Goal: Task Accomplishment & Management: Use online tool/utility

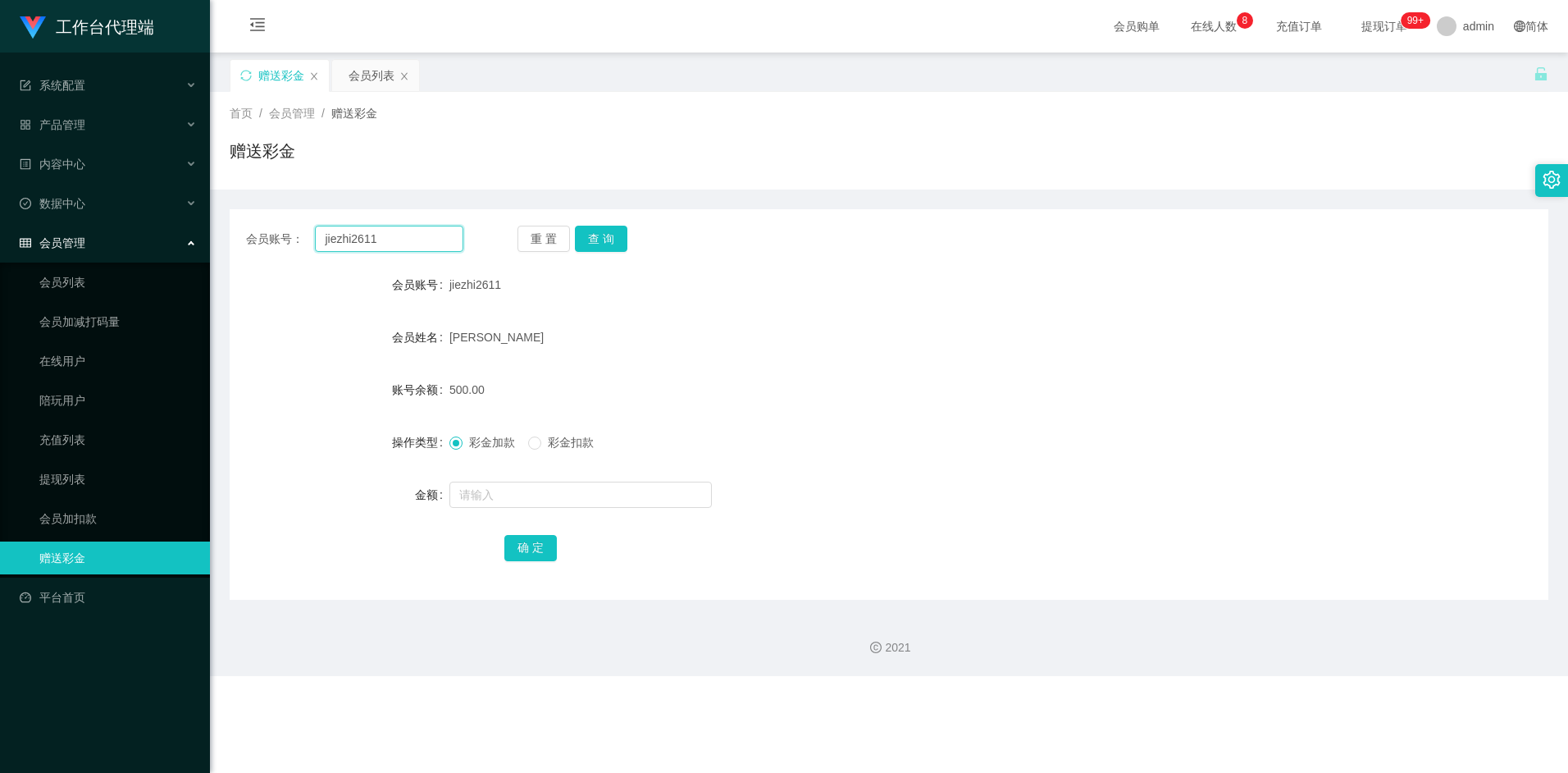
drag, startPoint x: 400, startPoint y: 242, endPoint x: 267, endPoint y: 243, distance: 133.0
click at [267, 243] on div "会员账号： jiezhi2611" at bounding box center [355, 238] width 217 height 26
click at [362, 76] on div "会员列表" at bounding box center [371, 76] width 46 height 31
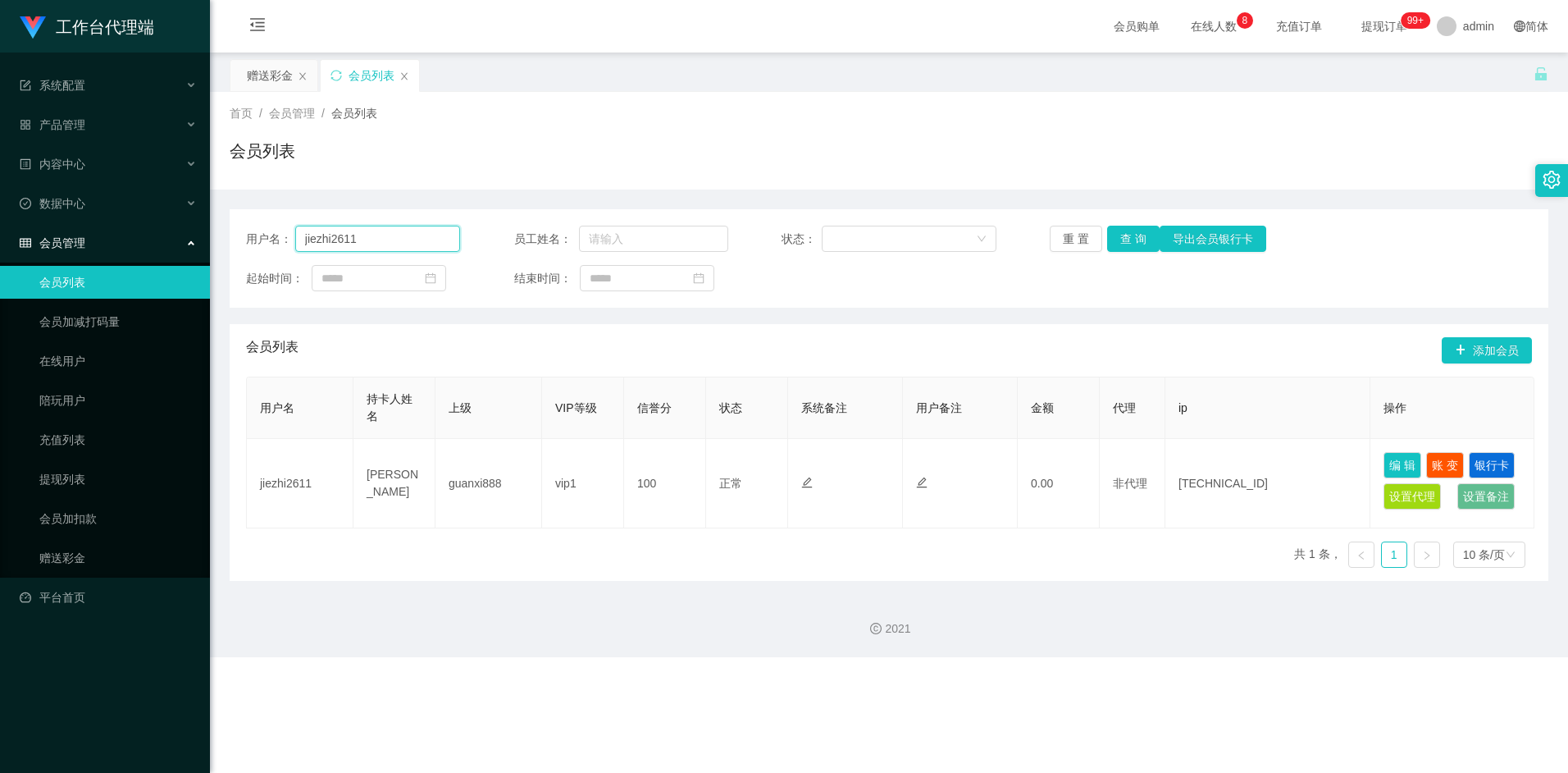
drag, startPoint x: 410, startPoint y: 236, endPoint x: 238, endPoint y: 235, distance: 172.0
click at [236, 235] on div "用户名： jiezhi2611 员工姓名： 状态： 重 置 查 询 导出会员银行卡 起始时间： 结束时间：" at bounding box center [889, 259] width 1318 height 99
paste input "Darren66"
type input "Darren66"
click at [1132, 234] on button "查 询" at bounding box center [1133, 238] width 52 height 26
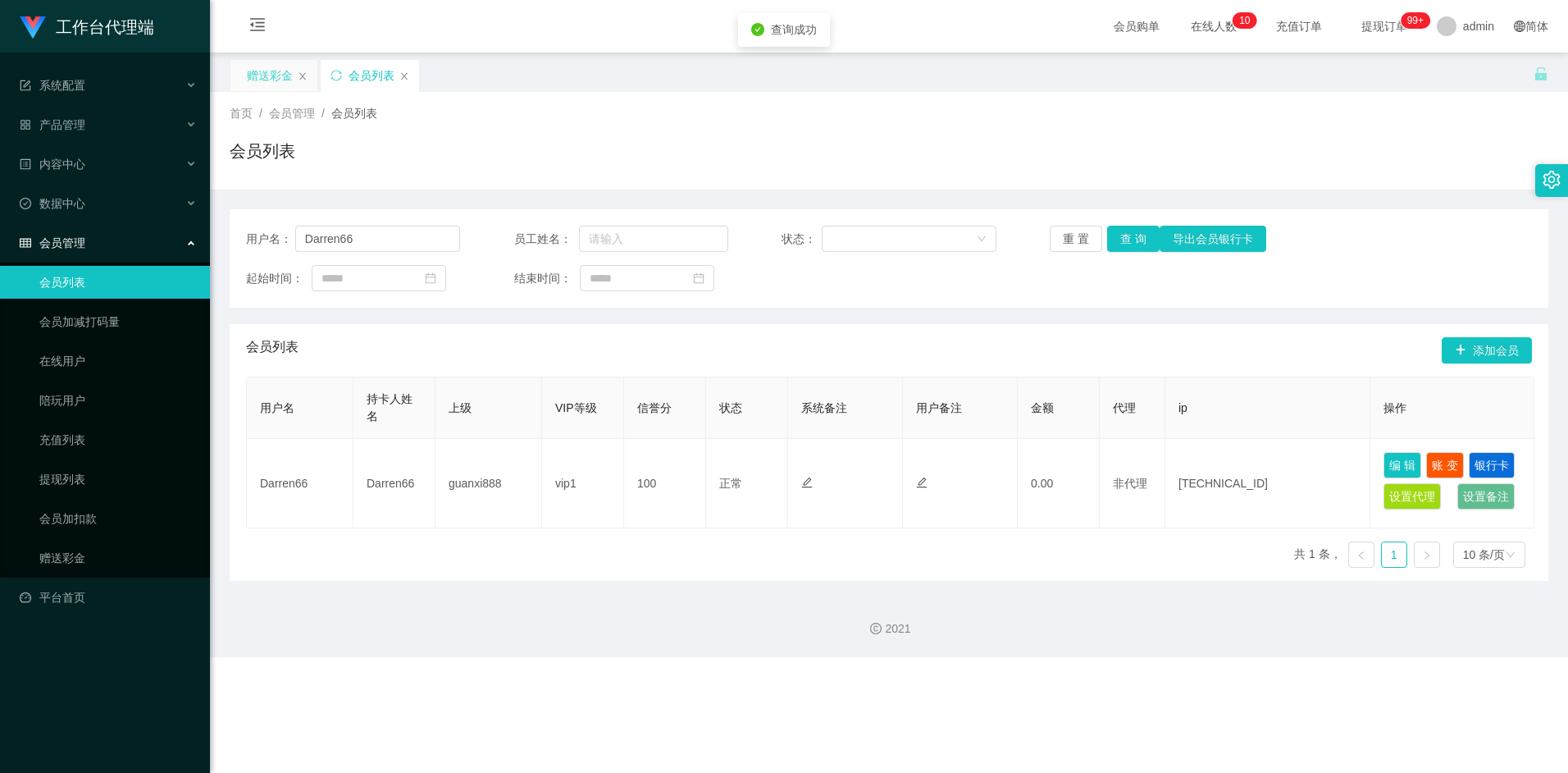
click at [242, 76] on div "赠送彩金" at bounding box center [273, 76] width 87 height 31
click at [271, 78] on div "赠送彩金" at bounding box center [270, 76] width 46 height 31
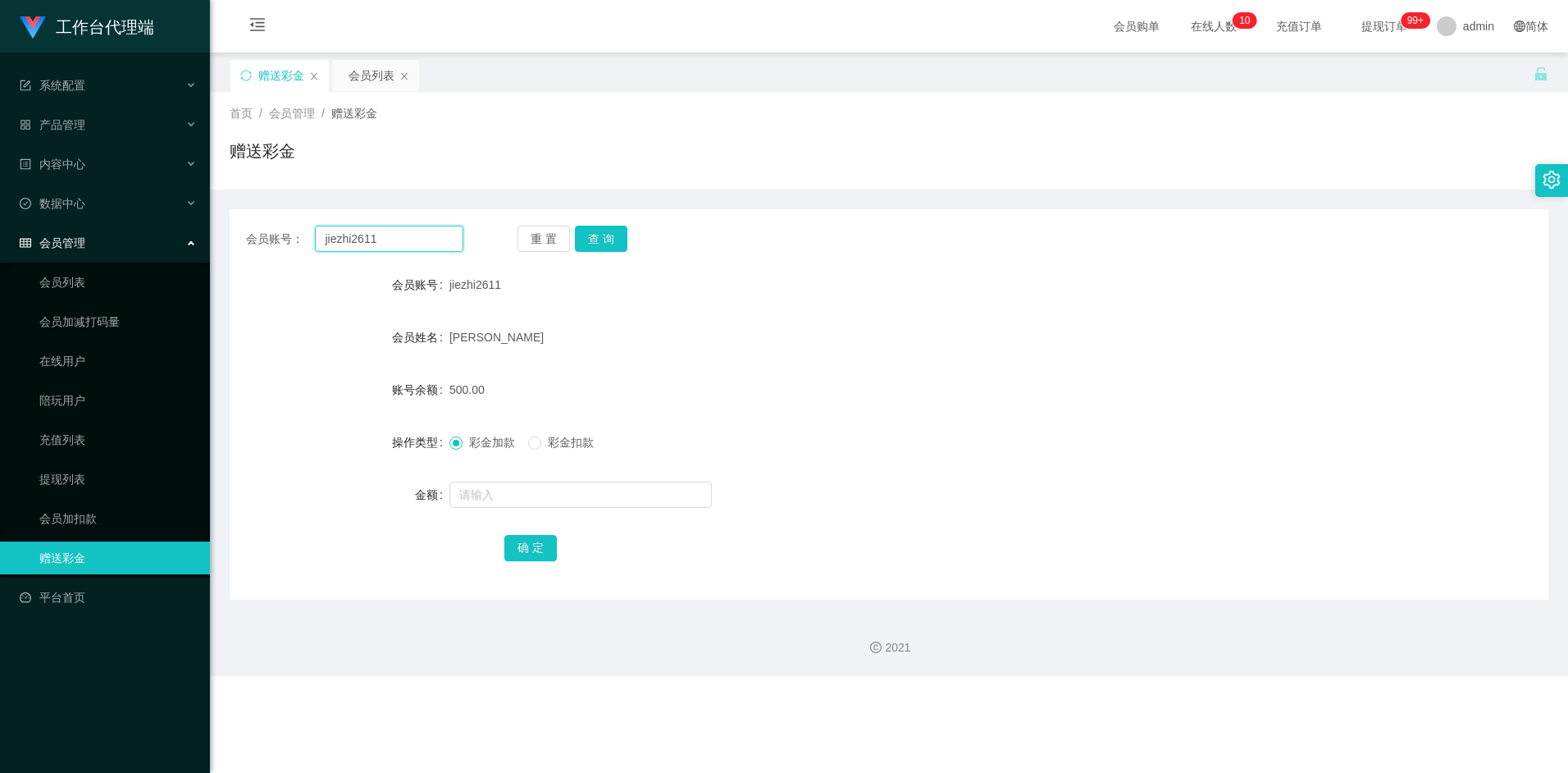
drag, startPoint x: 387, startPoint y: 236, endPoint x: 208, endPoint y: 243, distance: 179.1
click at [208, 243] on section "工作台代理端 系统配置 产品管理 内容中心 数据中心 会员管理 会员列表 会员加减打码量 在线用户 陪玩用户 充值列表 提现列表 会员加扣款 赠送彩金 平台首…" at bounding box center [784, 338] width 1568 height 676
paste input "Darren66"
type input "Darren66"
click at [608, 246] on button "查 询" at bounding box center [601, 238] width 52 height 26
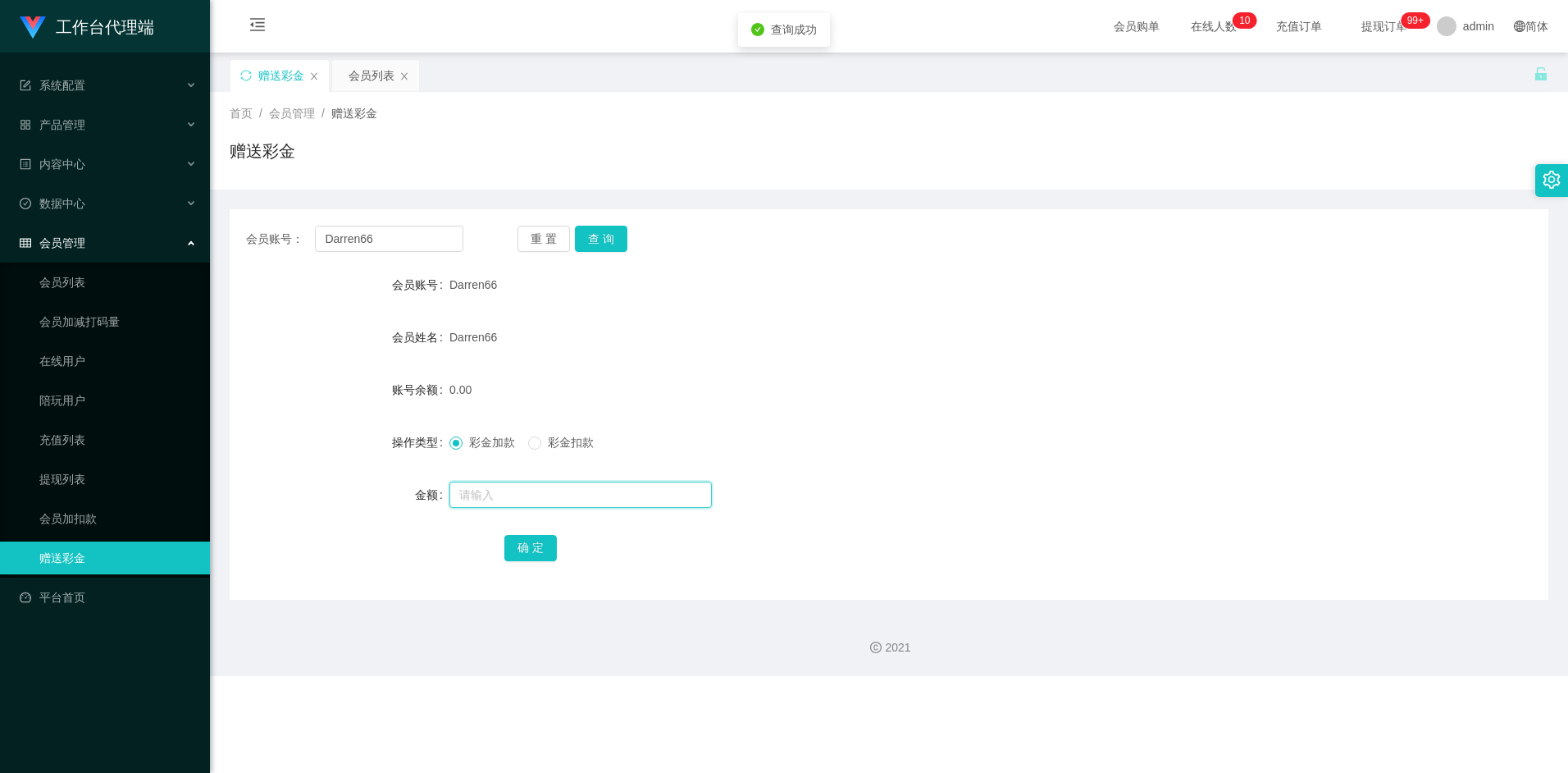
click at [529, 493] on input "text" at bounding box center [580, 494] width 262 height 26
type input "500"
